Goal: Find contact information

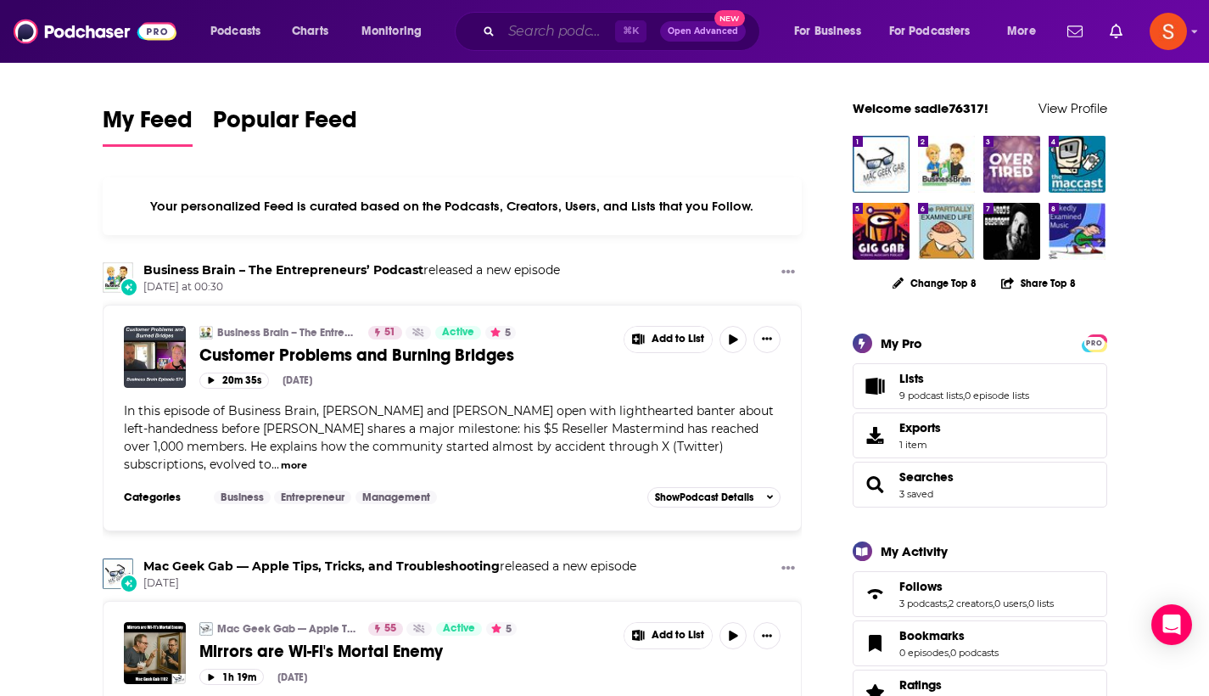
click at [555, 37] on input "Search podcasts, credits, & more..." at bounding box center [558, 31] width 114 height 27
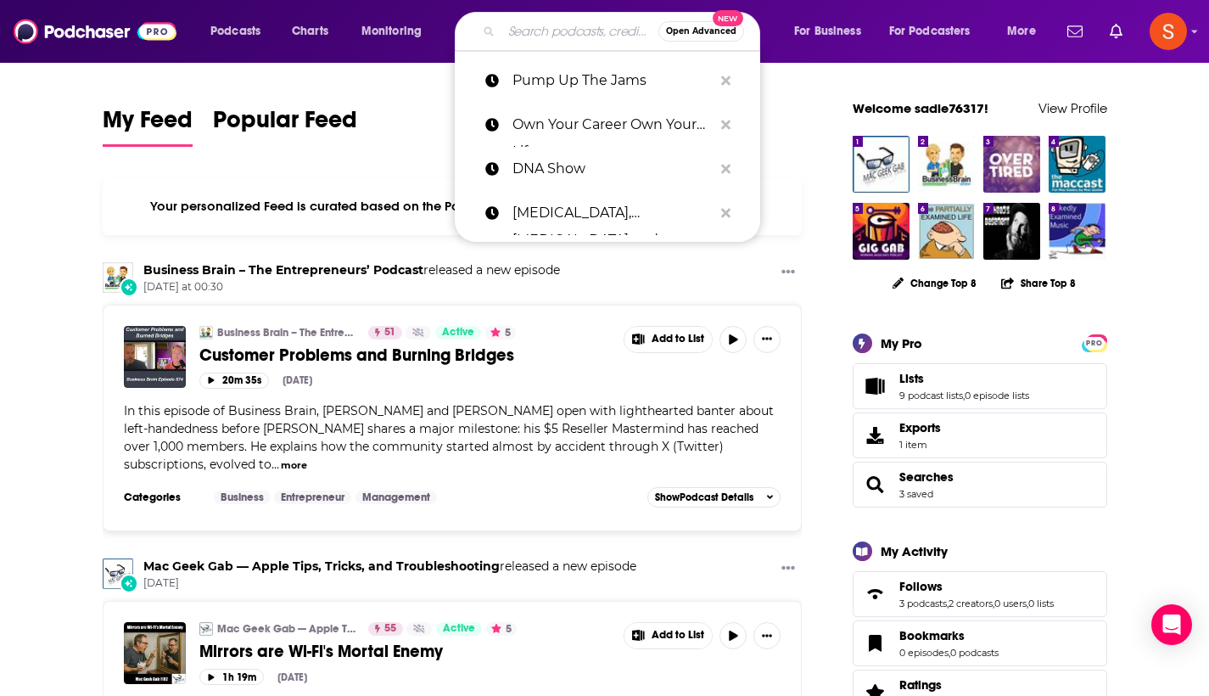
paste input "WarDocs"
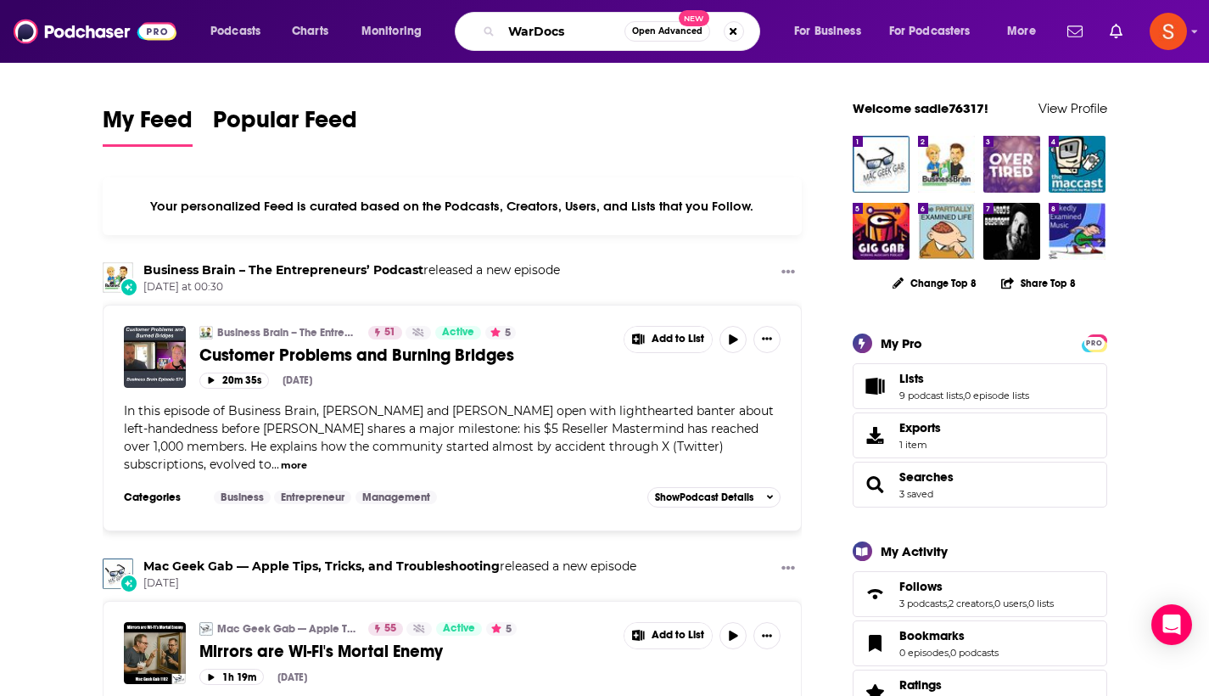
type input "WarDocs"
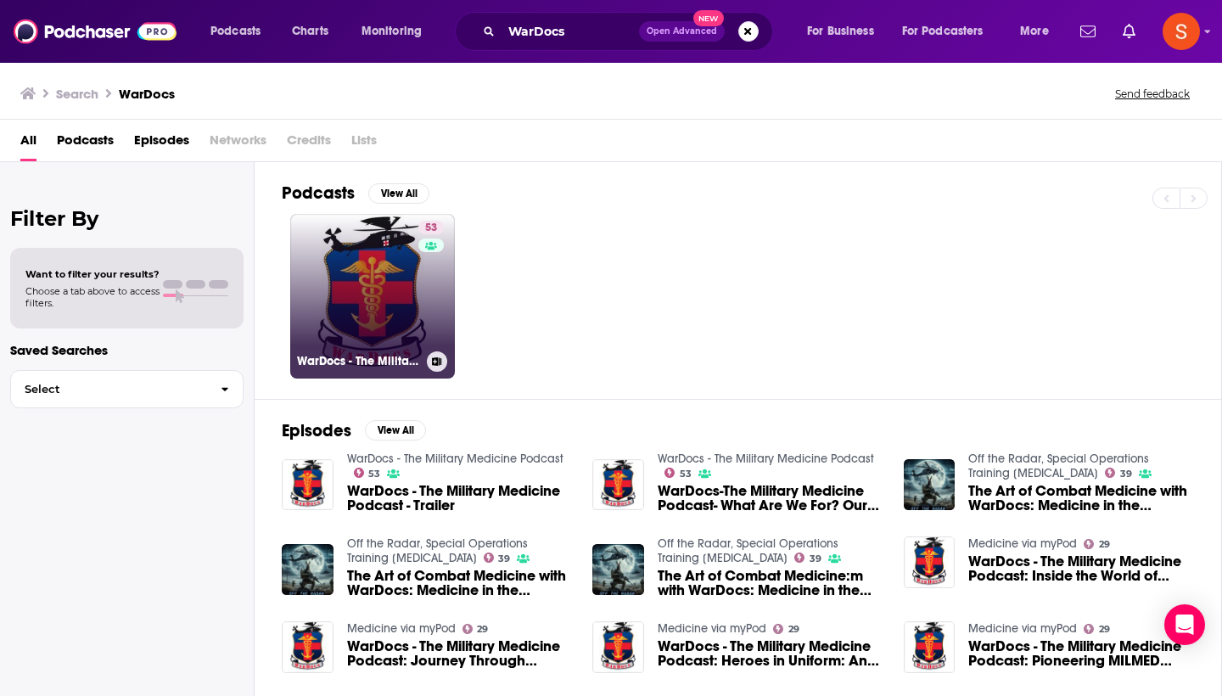
click at [406, 225] on link "53 WarDocs - The Military Medicine Podcast" at bounding box center [372, 296] width 165 height 165
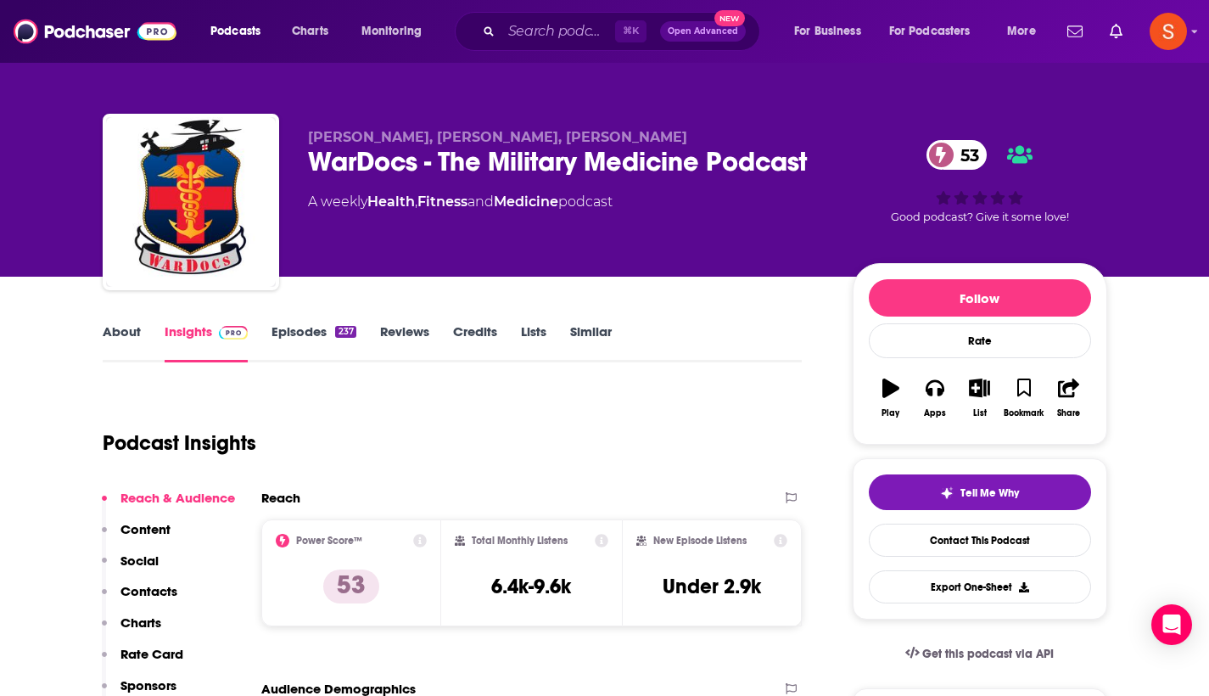
click at [149, 596] on p "Contacts" at bounding box center [148, 591] width 57 height 16
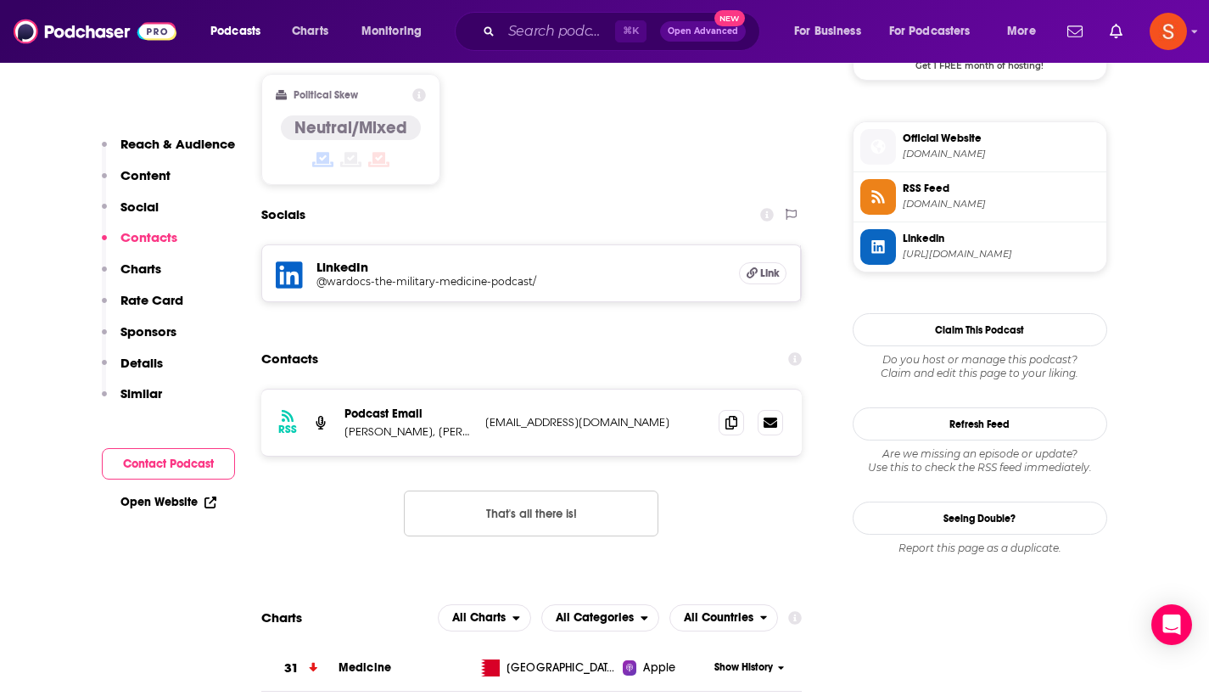
scroll to position [1378, 0]
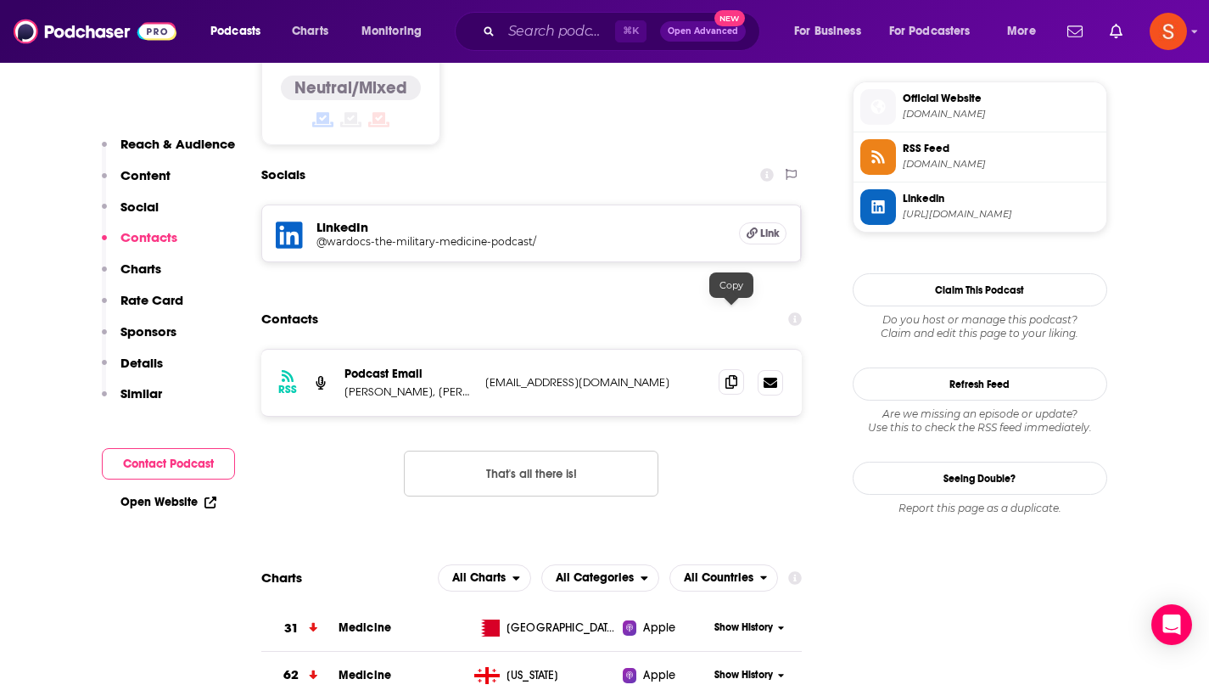
click at [735, 375] on icon at bounding box center [731, 382] width 12 height 14
click at [590, 36] on input "Search podcasts, credits, & more..." at bounding box center [558, 31] width 114 height 27
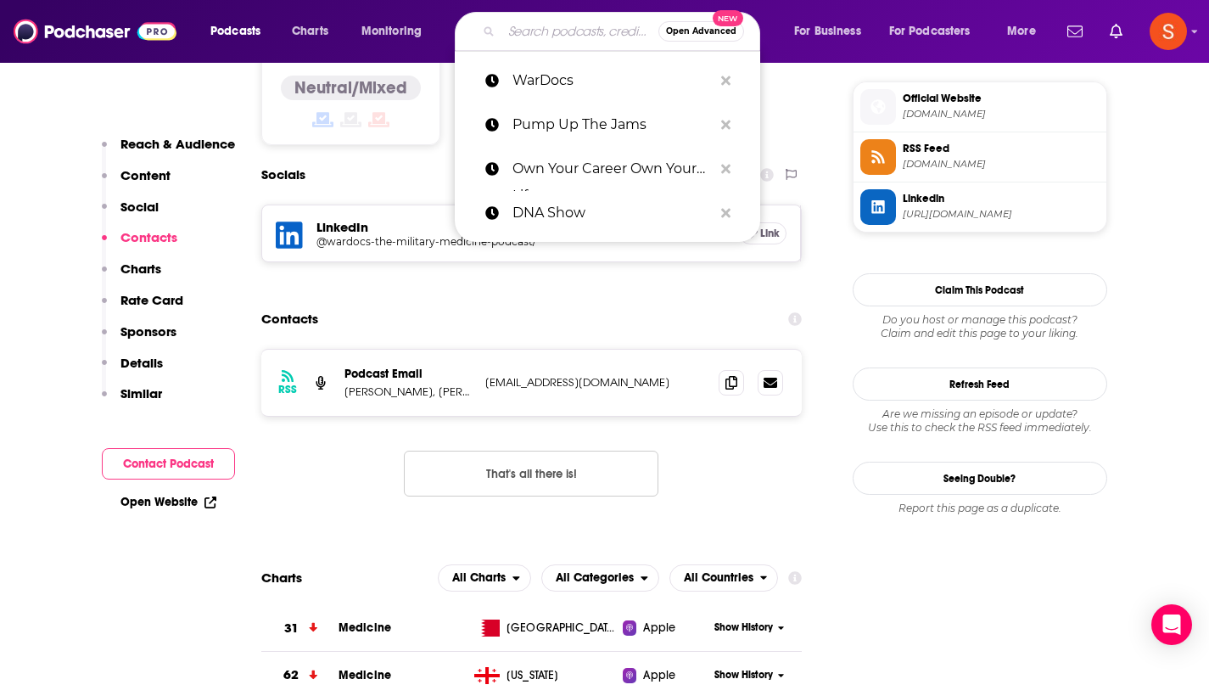
paste input "The Rollercoaster Podcast"
type input "The Rollercoaster Podcast"
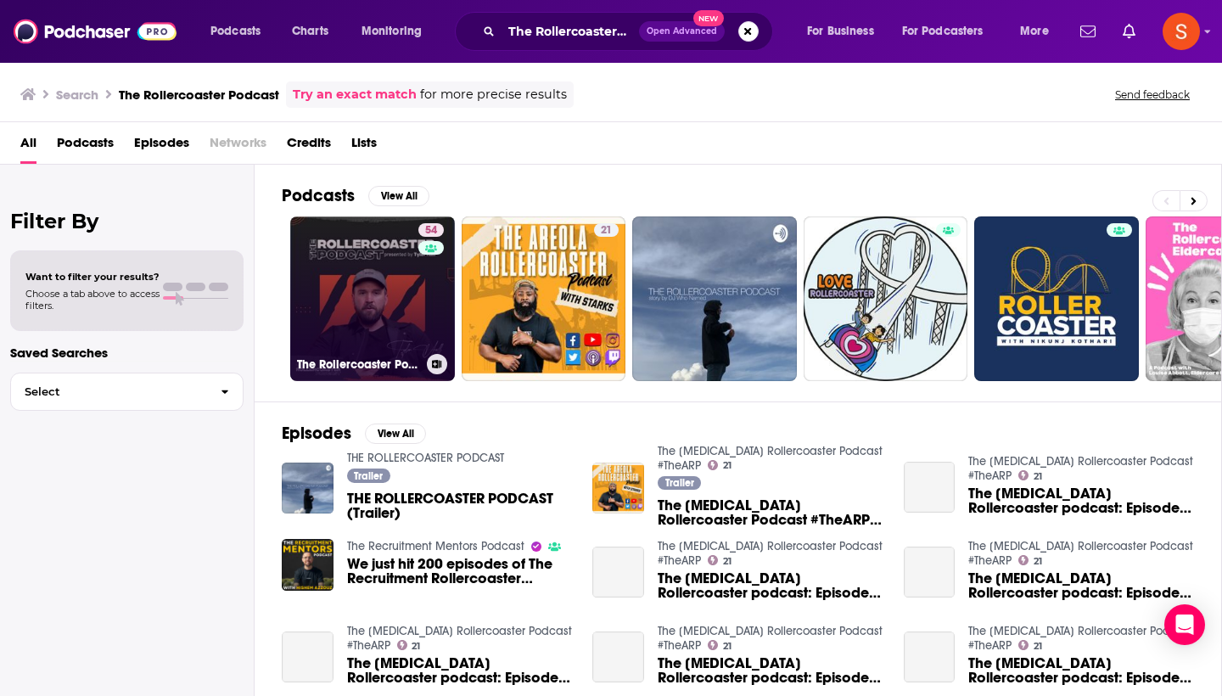
click at [345, 297] on link "54 The Rollercoaster Podcast" at bounding box center [372, 298] width 165 height 165
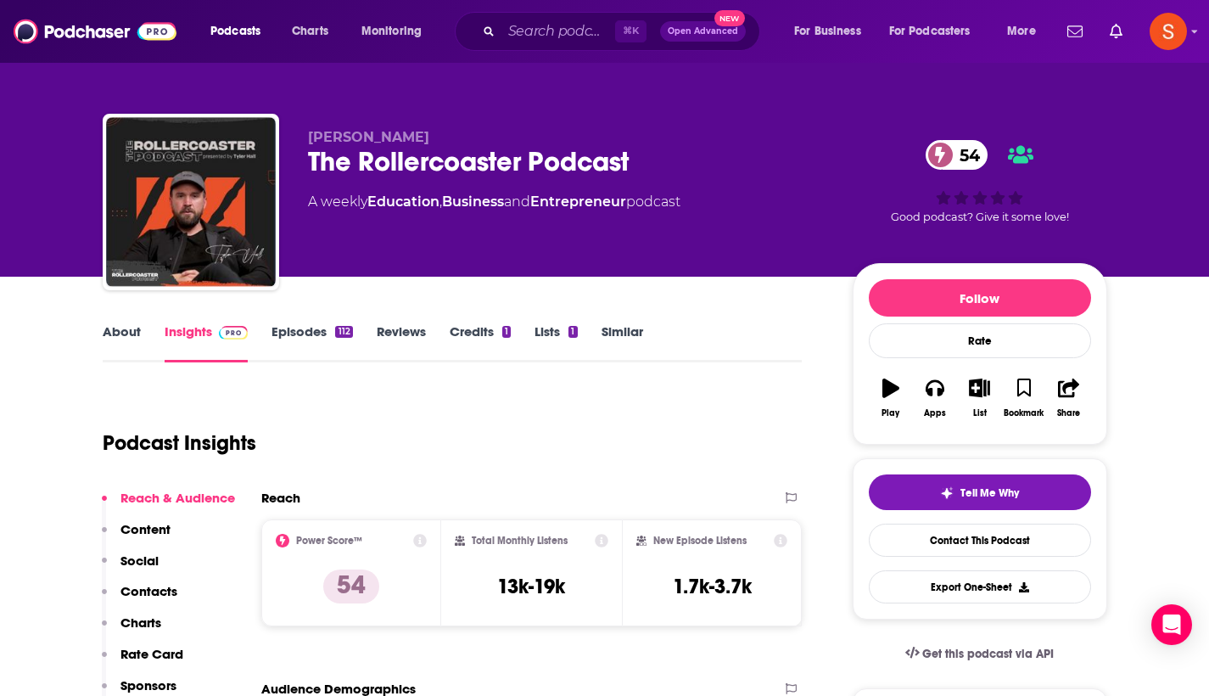
click at [144, 601] on button "Contacts" at bounding box center [140, 598] width 76 height 31
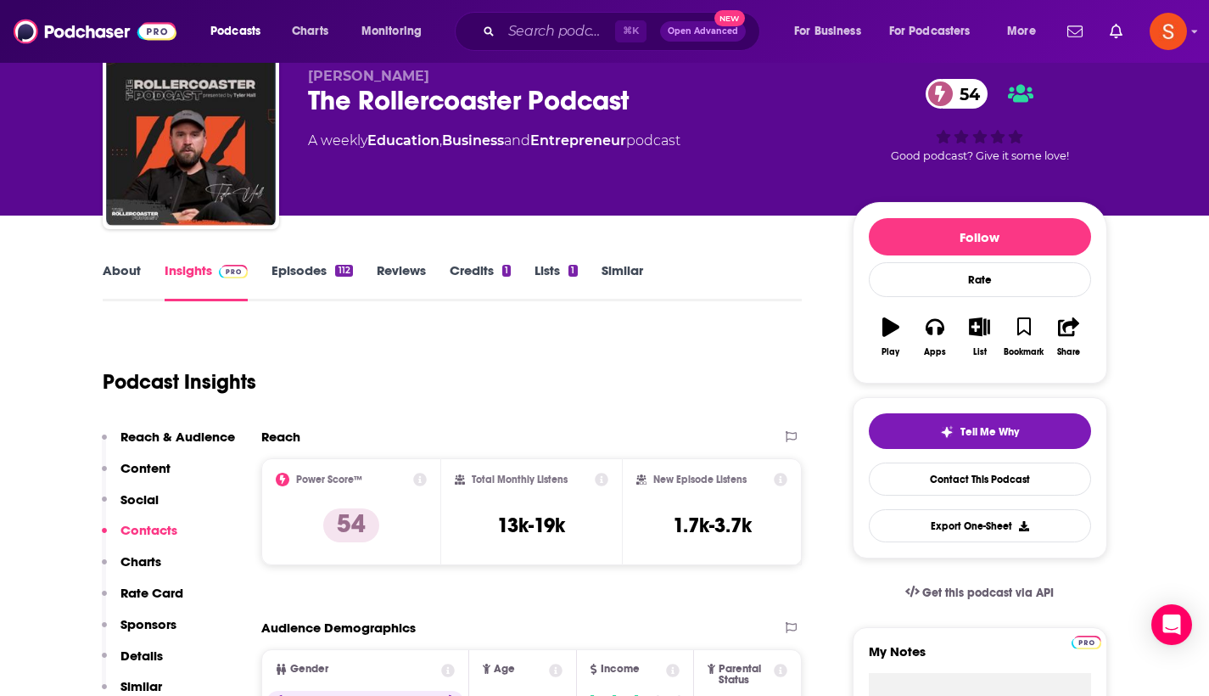
scroll to position [1359, 0]
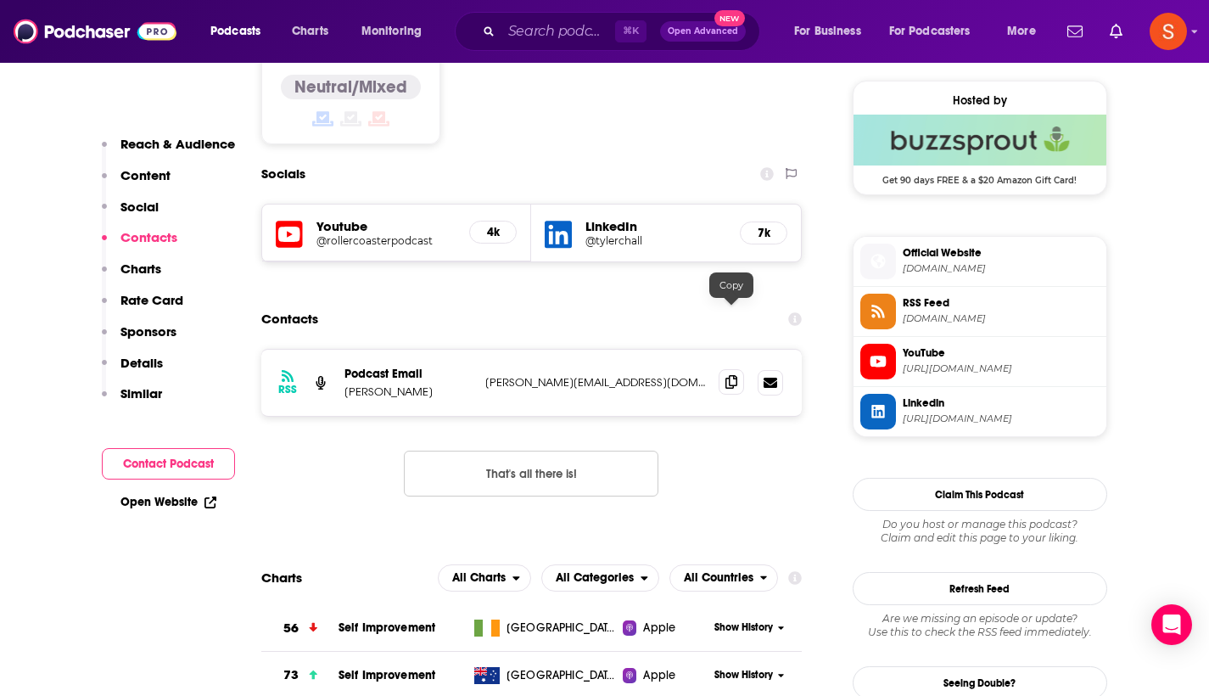
click at [730, 375] on icon at bounding box center [731, 382] width 12 height 14
click at [562, 39] on input "Search podcasts, credits, & more..." at bounding box center [558, 31] width 114 height 27
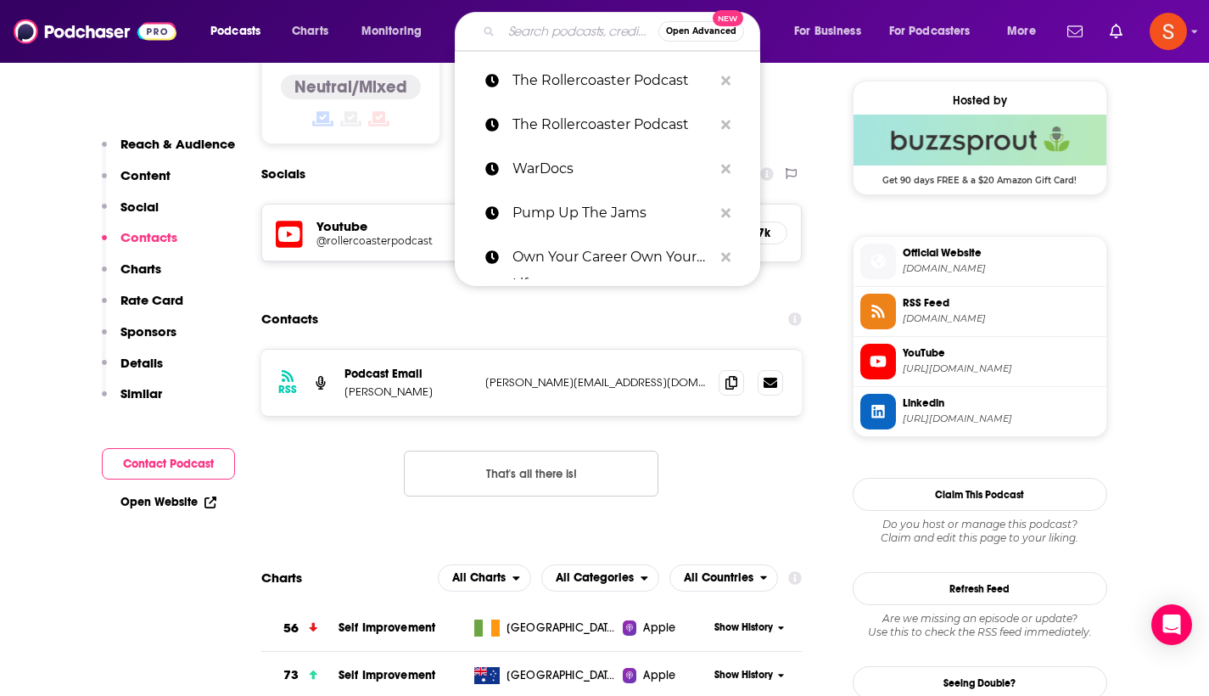
paste input "The Third Story"
type input "The Third Story"
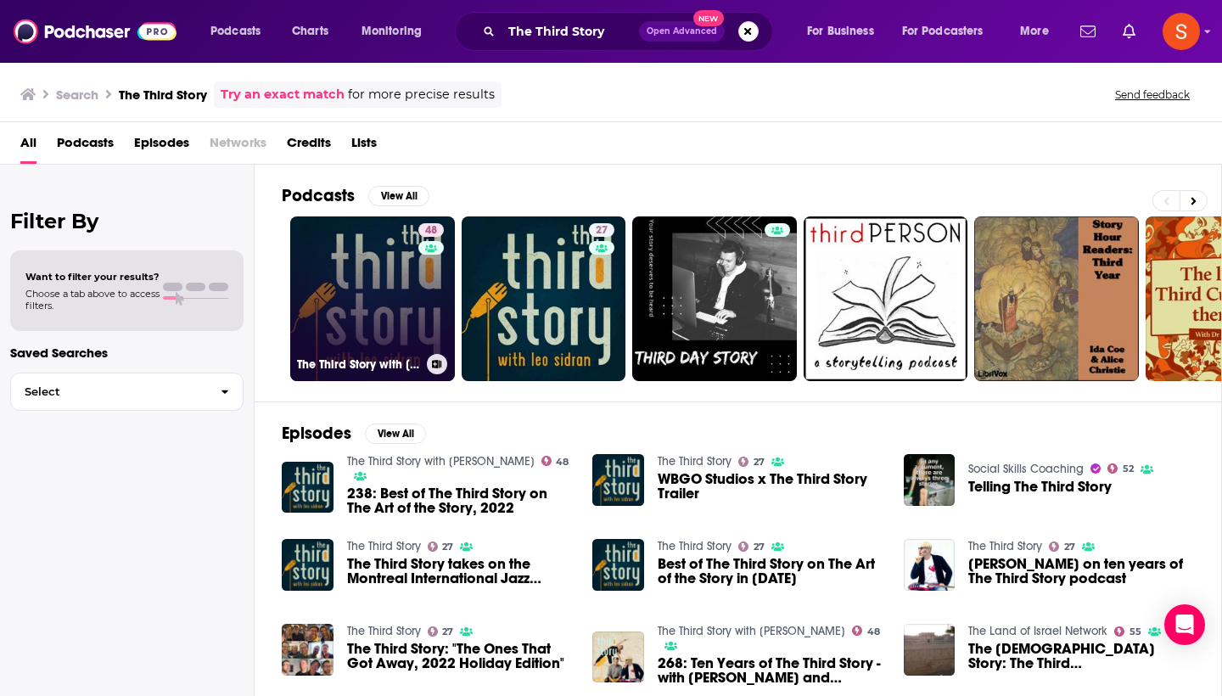
click at [366, 261] on link "48 The Third Story with [PERSON_NAME]" at bounding box center [372, 298] width 165 height 165
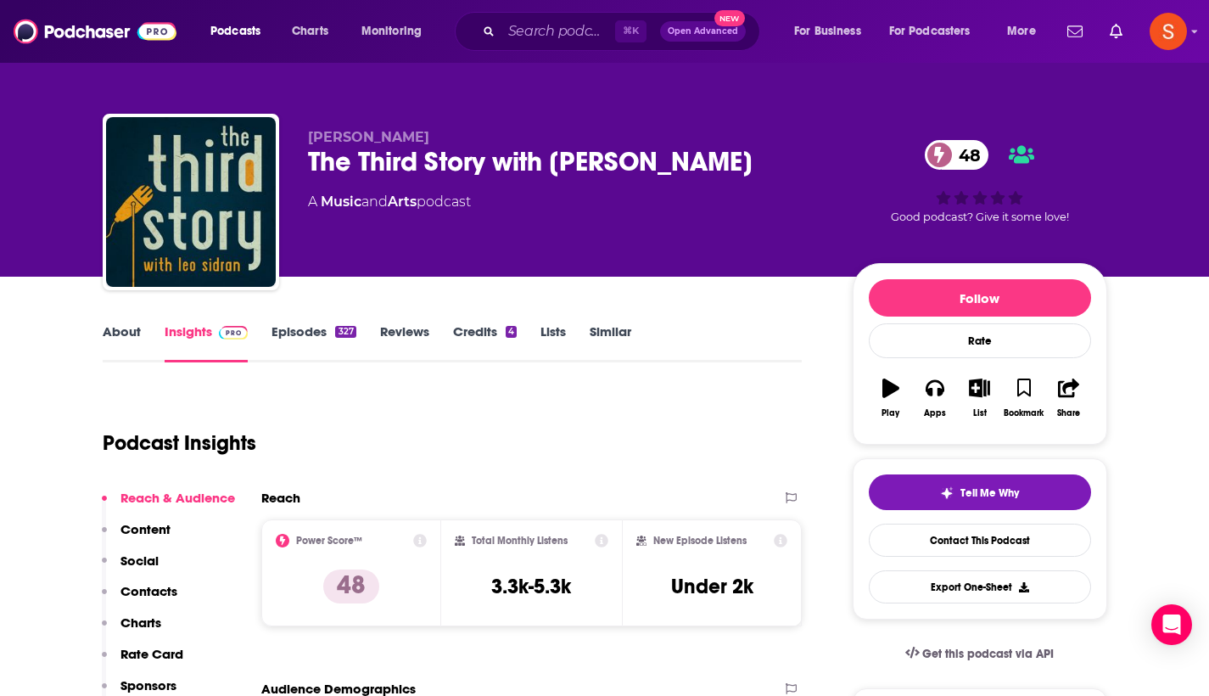
click at [148, 593] on p "Contacts" at bounding box center [148, 591] width 57 height 16
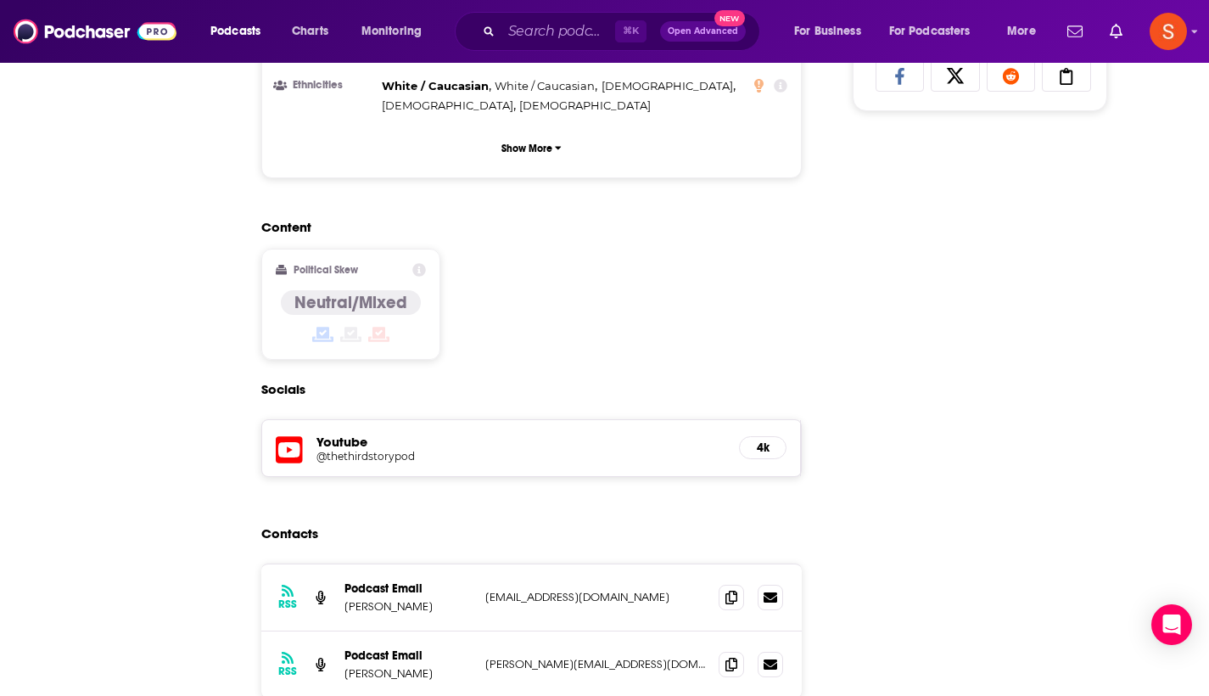
scroll to position [1397, 0]
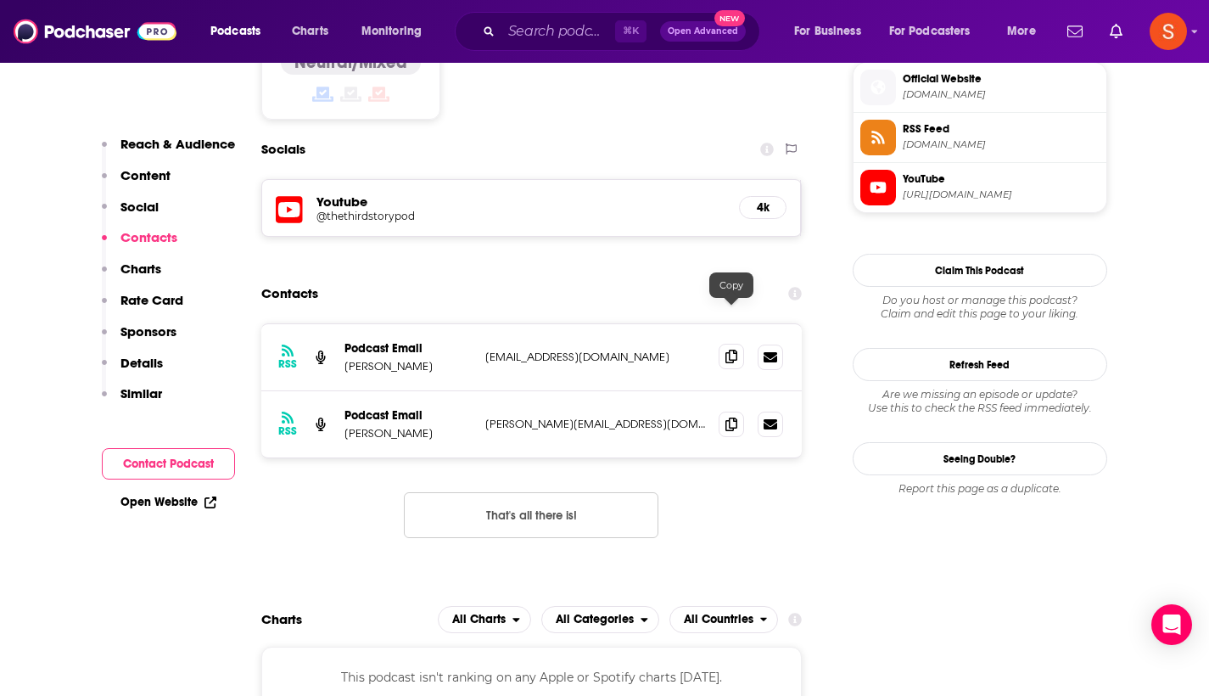
click at [723, 344] on span at bounding box center [731, 356] width 25 height 25
